Goal: Task Accomplishment & Management: Use online tool/utility

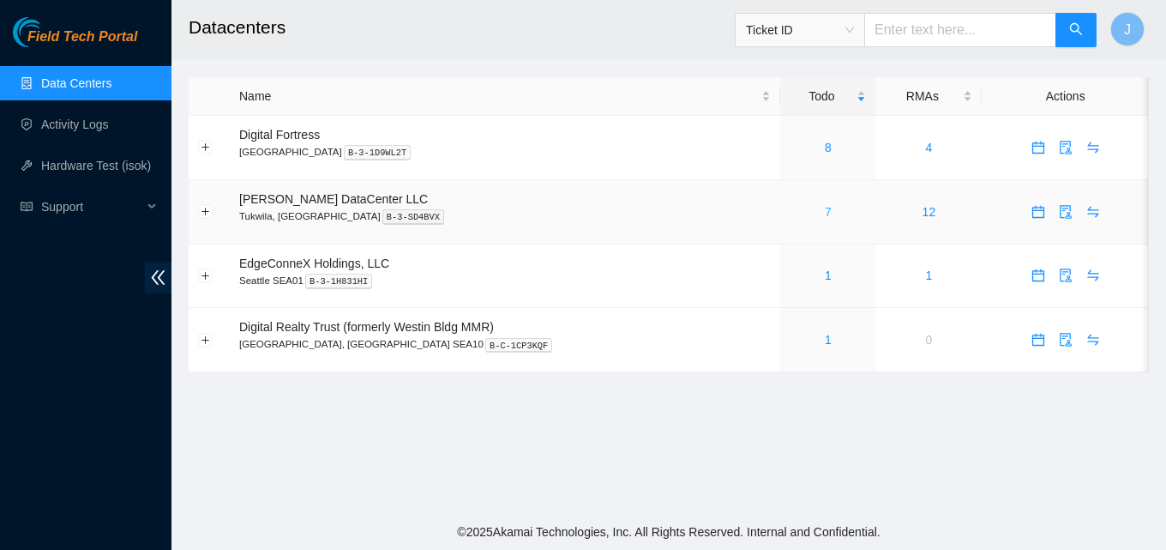
click at [825, 213] on link "7" at bounding box center [828, 212] width 7 height 14
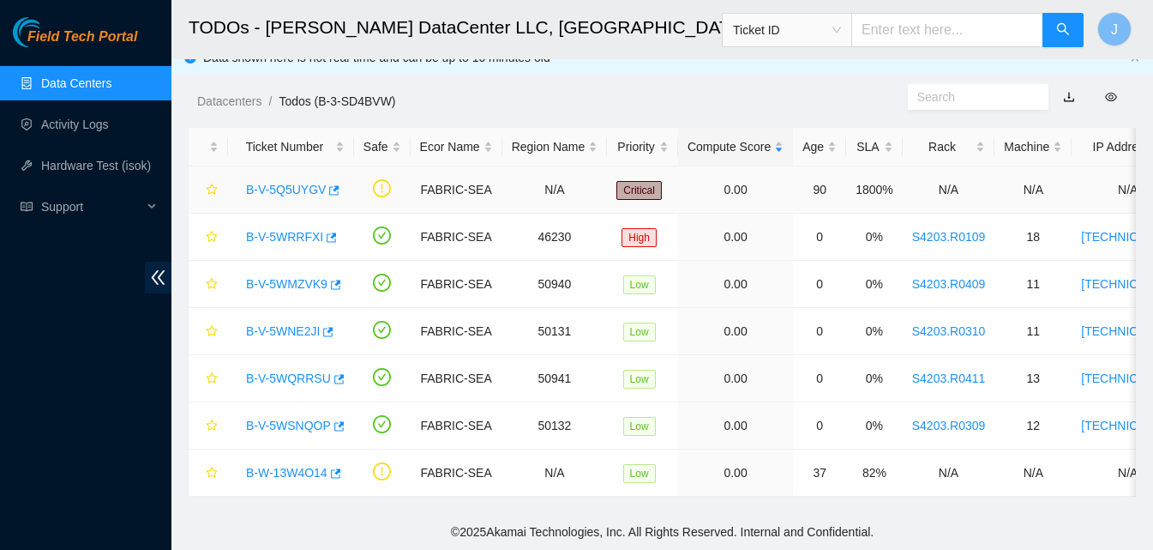
scroll to position [31, 0]
click at [0, 373] on div "Field Tech Portal Data Centers Activity Logs Hardware Test (isok) Support" at bounding box center [85, 283] width 171 height 532
click at [3, 362] on div "Field Tech Portal Data Centers Activity Logs Hardware Test (isok) Support" at bounding box center [85, 283] width 171 height 532
drag, startPoint x: 2, startPoint y: 406, endPoint x: 29, endPoint y: 406, distance: 27.4
click at [7, 406] on div "Field Tech Portal Data Centers Activity Logs Hardware Test (isok) Support" at bounding box center [85, 283] width 171 height 532
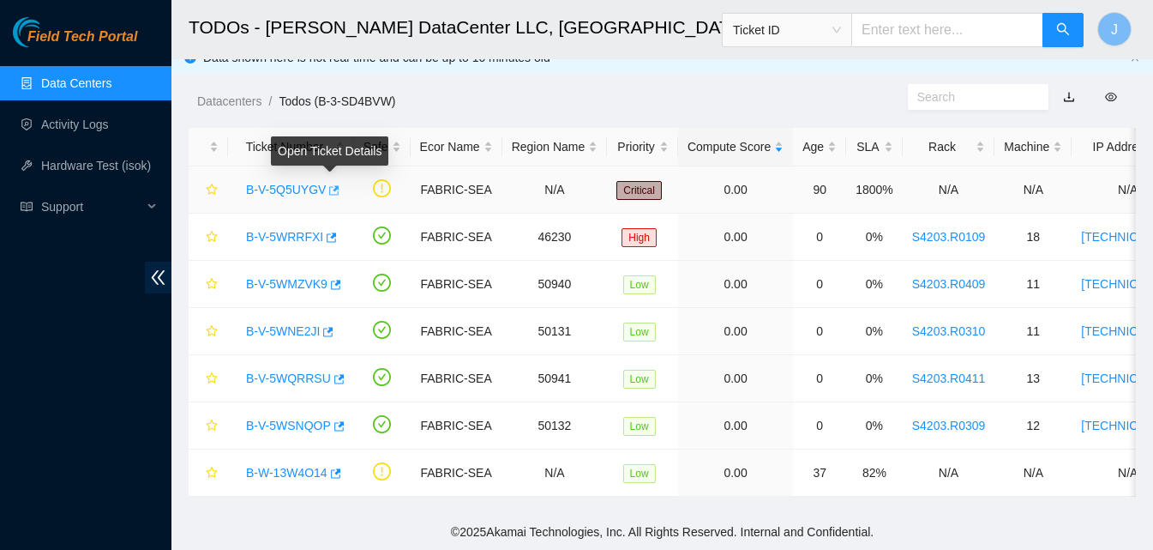
click at [333, 184] on icon "button" at bounding box center [333, 190] width 12 height 12
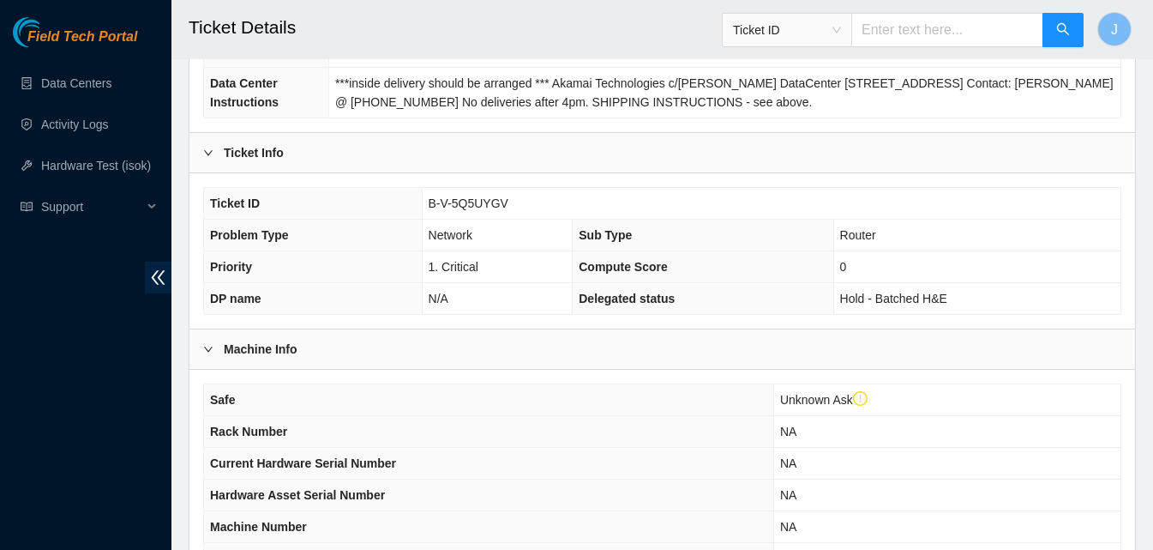
scroll to position [590, 0]
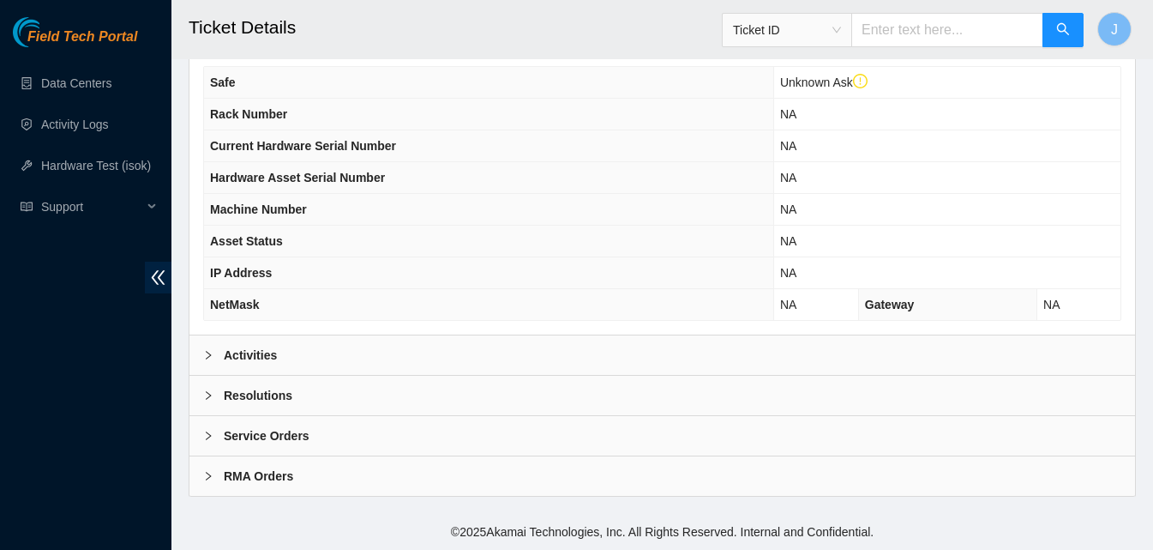
click at [381, 361] on div "Activities" at bounding box center [662, 354] width 946 height 39
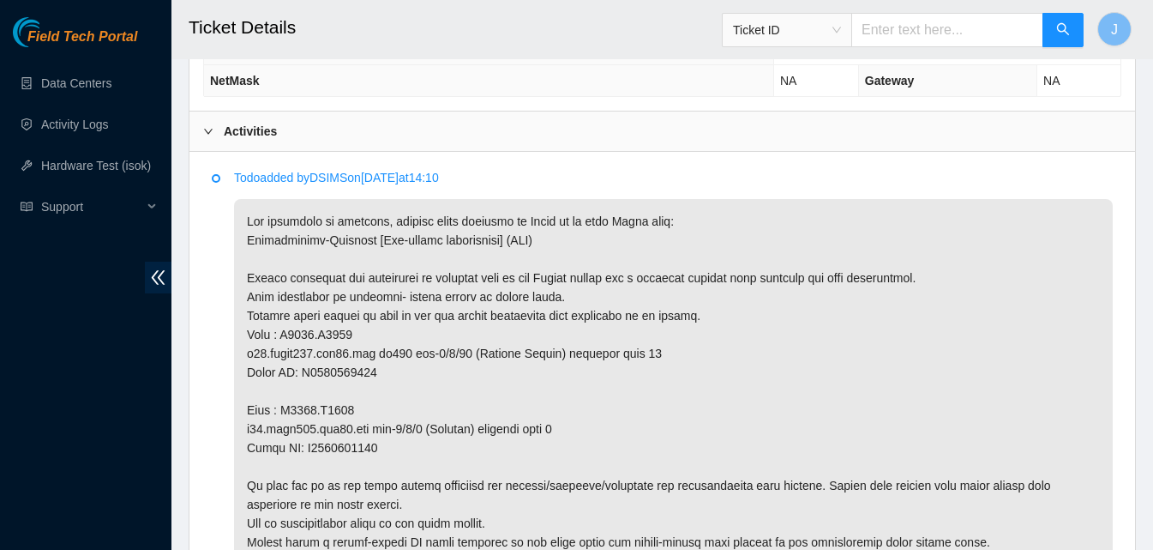
scroll to position [847, 0]
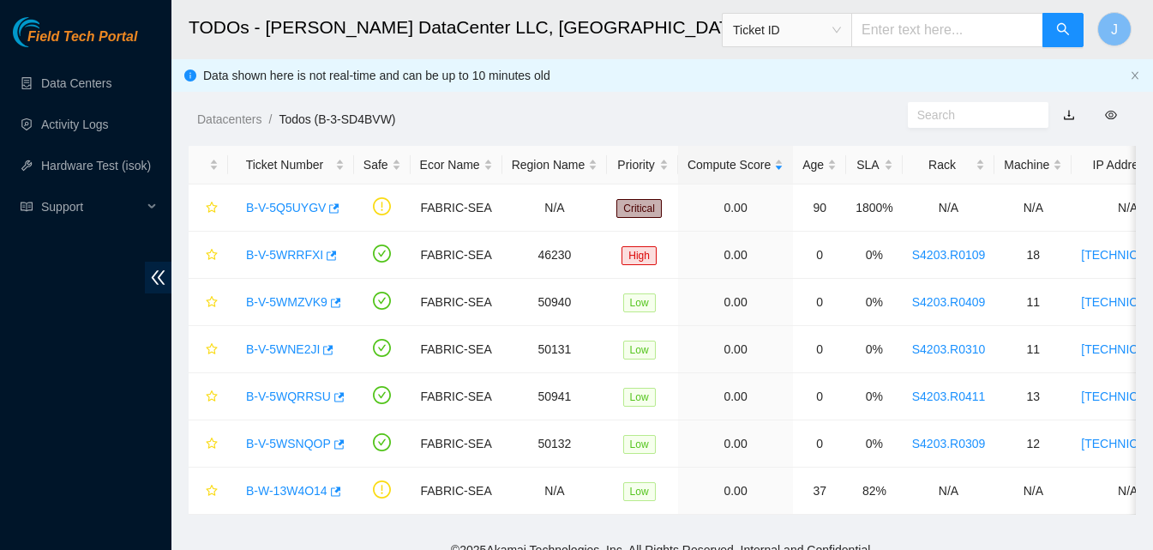
click at [0, 267] on div "Field Tech Portal Data Centers Activity Logs Hardware Test (isok) Support" at bounding box center [85, 283] width 171 height 532
click at [63, 340] on div "Field Tech Portal Data Centers Activity Logs Hardware Test (isok) Support" at bounding box center [85, 283] width 171 height 532
